Goal: Transaction & Acquisition: Purchase product/service

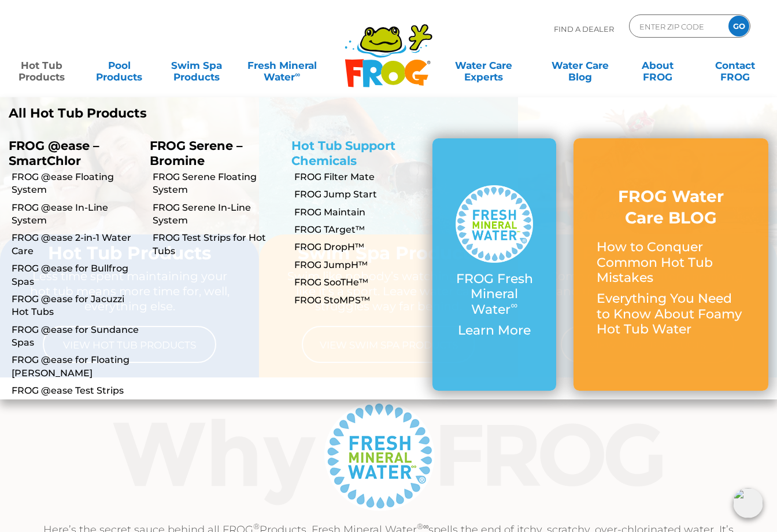
click at [338, 143] on link "Hot Tub Support Chemicals" at bounding box center [344, 152] width 104 height 29
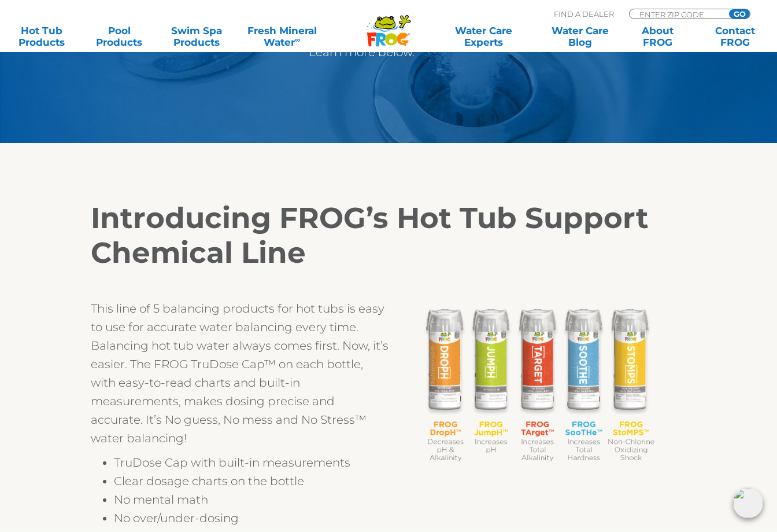
scroll to position [236, 0]
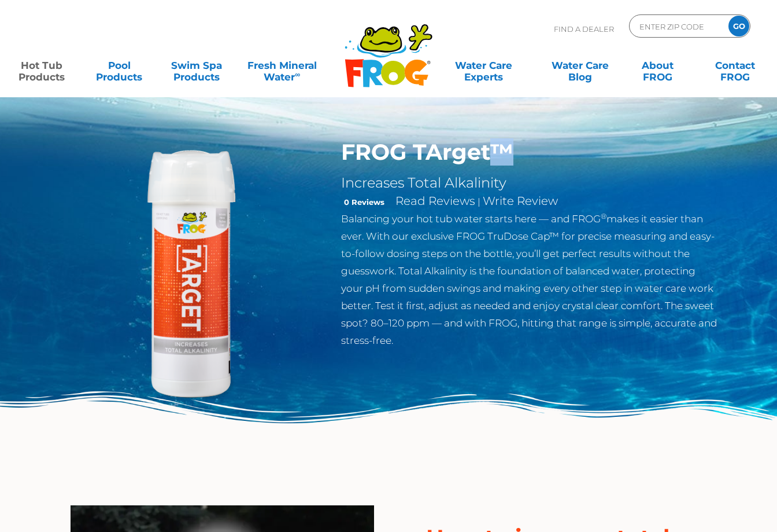
drag, startPoint x: 513, startPoint y: 154, endPoint x: 496, endPoint y: 155, distance: 17.4
click at [496, 155] on h1 "FROG TArget™" at bounding box center [530, 152] width 378 height 27
click at [498, 154] on h1 "FROG TArget™" at bounding box center [530, 152] width 378 height 27
